Goal: Task Accomplishment & Management: Manage account settings

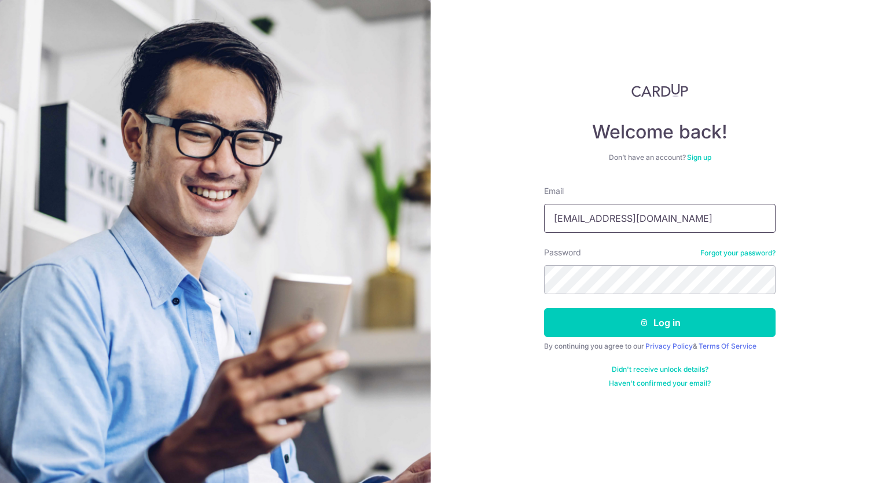
drag, startPoint x: 695, startPoint y: 227, endPoint x: 476, endPoint y: 218, distance: 219.0
click at [476, 218] on div "Welcome back! Don’t have an account? Sign up Email [EMAIL_ADDRESS][DOMAIN_NAME]…" at bounding box center [660, 241] width 458 height 483
type input "[EMAIL_ADDRESS][DOMAIN_NAME]"
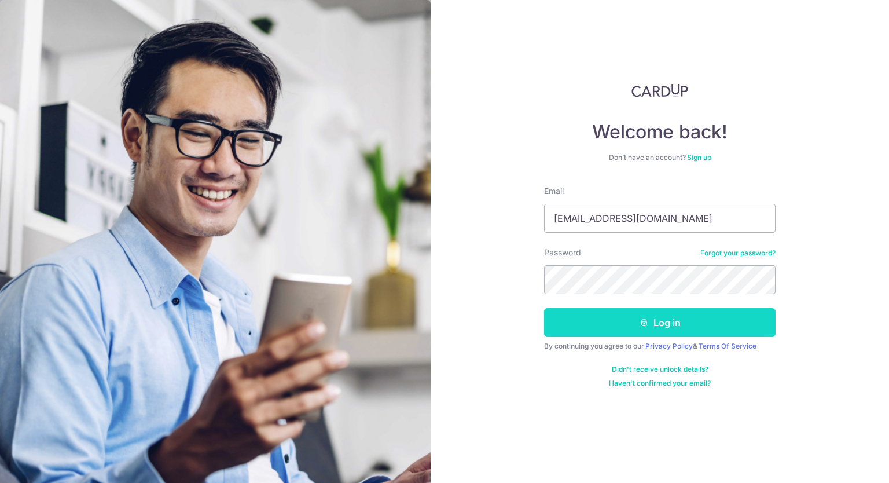
click at [667, 327] on button "Log in" at bounding box center [660, 322] width 232 height 29
